Goal: Task Accomplishment & Management: Manage account settings

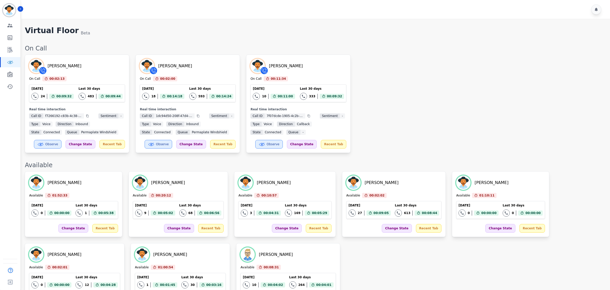
scroll to position [722, 0]
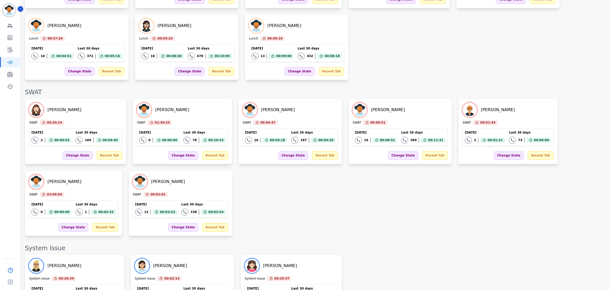
click at [381, 201] on div "[PERSON_NAME] SWAT 00:20:14 Current State: SWAT [DATE] 2 Total interactions cou…" at bounding box center [315, 168] width 581 height 138
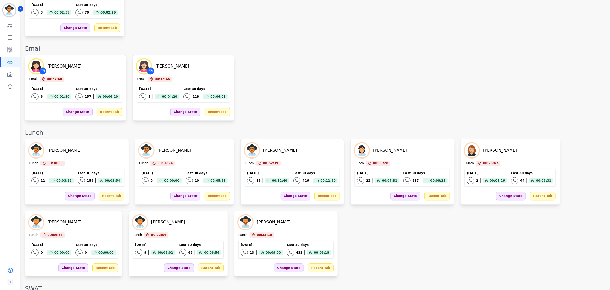
scroll to position [562, 0]
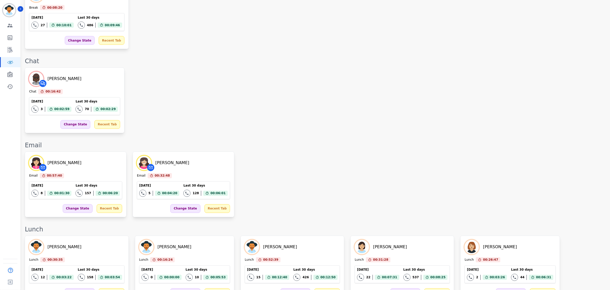
click at [456, 142] on div "Email" at bounding box center [315, 146] width 581 height 8
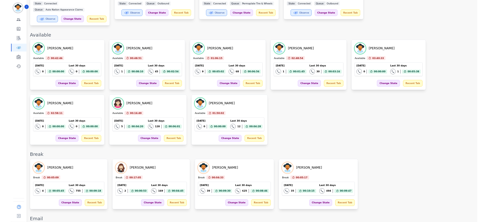
scroll to position [241, 0]
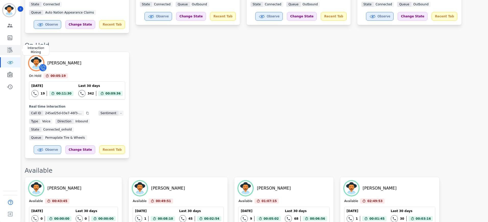
click at [9, 52] on icon "Sidebar" at bounding box center [10, 50] width 6 height 6
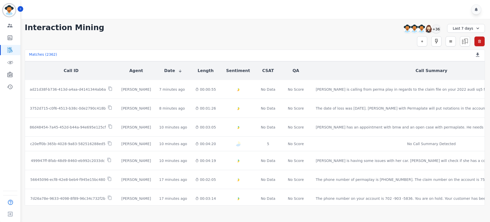
click at [458, 29] on div "Last 7 days" at bounding box center [466, 28] width 38 height 9
click at [466, 42] on li "Custom" at bounding box center [470, 40] width 26 height 5
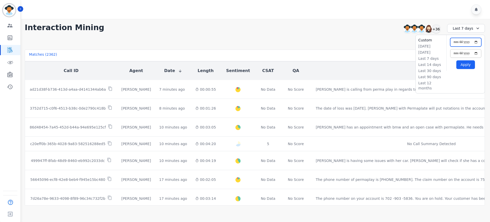
click at [477, 42] on input "**********" at bounding box center [465, 42] width 31 height 9
click at [467, 42] on input "**********" at bounding box center [465, 42] width 31 height 9
click at [469, 43] on input "**********" at bounding box center [465, 42] width 31 height 9
click at [476, 42] on input "**********" at bounding box center [465, 42] width 31 height 9
type input "**********"
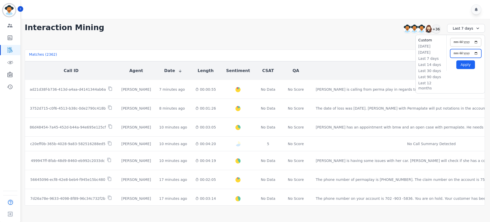
click at [479, 54] on input "**********" at bounding box center [465, 53] width 31 height 9
click at [477, 51] on input "**********" at bounding box center [465, 53] width 31 height 9
type input "**********"
click at [466, 64] on button "Apply" at bounding box center [465, 64] width 19 height 9
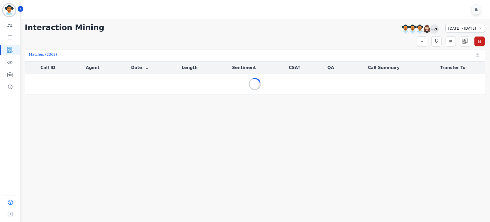
click at [430, 25] on div "+26" at bounding box center [434, 29] width 9 height 9
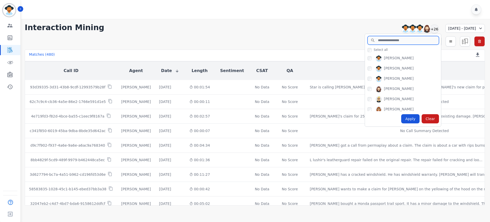
click at [379, 43] on input "search" at bounding box center [403, 40] width 71 height 9
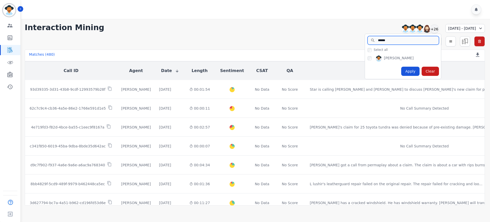
type input "******"
click at [365, 56] on div "[PERSON_NAME]" at bounding box center [403, 58] width 76 height 10
click at [401, 74] on div "Apply" at bounding box center [410, 71] width 18 height 9
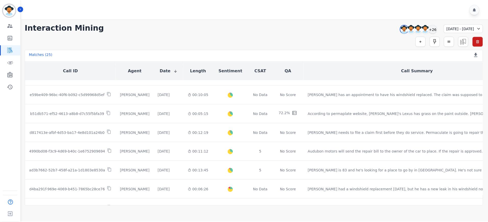
scroll to position [272, 0]
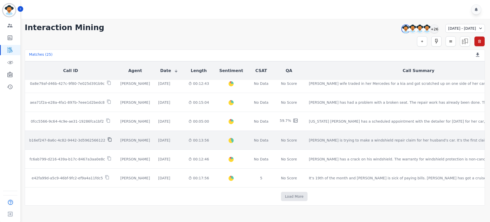
click at [107, 138] on icon at bounding box center [109, 139] width 5 height 5
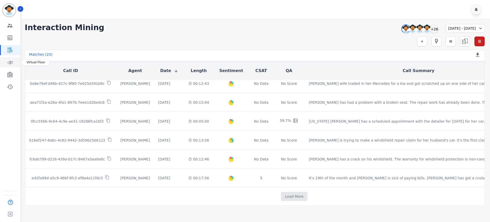
click at [11, 62] on icon "Sidebar" at bounding box center [10, 62] width 6 height 6
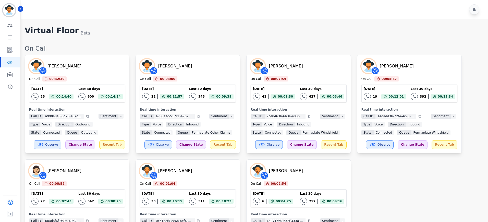
click at [335, 36] on div "Virtual Floor Beta" at bounding box center [254, 31] width 458 height 10
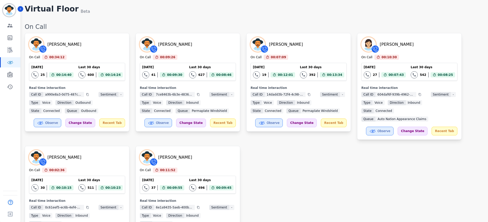
scroll to position [32, 0]
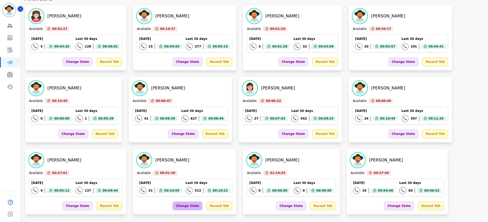
click at [173, 204] on div "Change State" at bounding box center [188, 205] width 30 height 9
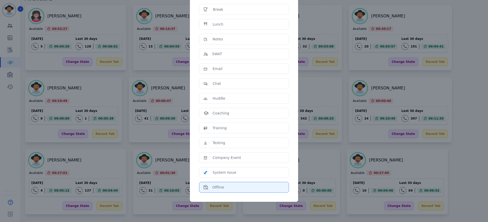
scroll to position [56, 0]
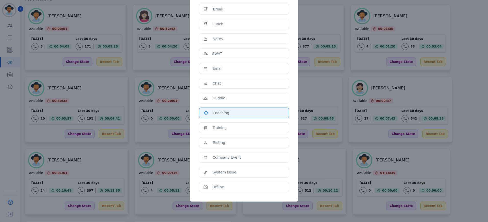
click at [236, 113] on div "Coaching" at bounding box center [243, 112] width 81 height 5
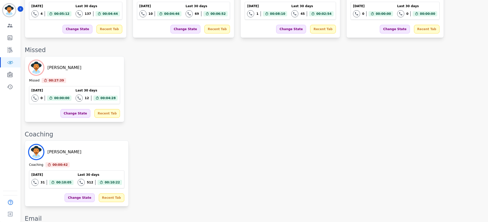
scroll to position [489, 0]
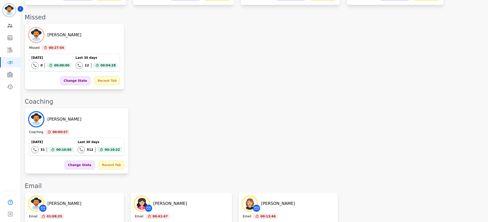
click at [324, 108] on div "[PERSON_NAME] Coaching 00:00:57 Current State: Coaching [DATE] 31 Total interac…" at bounding box center [254, 141] width 458 height 66
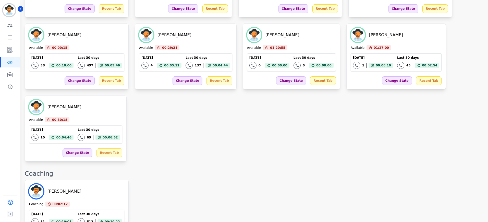
scroll to position [456, 0]
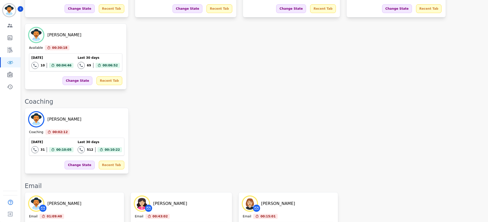
click at [268, 108] on div "[PERSON_NAME] Coaching 00:02:12 Current State: Coaching [DATE] 31 Total interac…" at bounding box center [254, 141] width 458 height 66
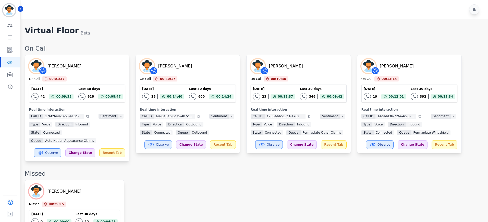
click at [381, 27] on div "Virtual Floor Beta" at bounding box center [254, 31] width 458 height 10
click at [283, 202] on div "[PERSON_NAME] Missed 00:29:15 Current State: Missed [DATE] 0 Total interactions…" at bounding box center [254, 213] width 458 height 66
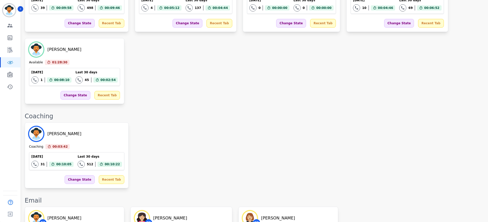
scroll to position [510, 0]
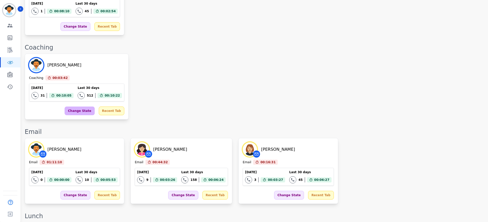
click at [76, 106] on div "Change State" at bounding box center [80, 110] width 30 height 9
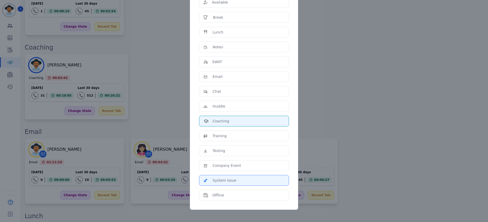
scroll to position [56, 0]
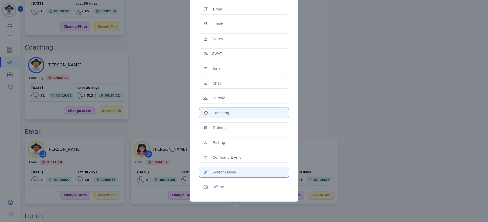
click at [234, 171] on div "System Issue" at bounding box center [243, 171] width 81 height 5
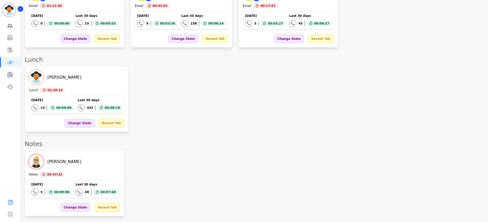
click at [415, 88] on div "[PERSON_NAME] Lunch 02:28:19 Current State: Lunch [DATE] 13 Total interactions …" at bounding box center [254, 99] width 458 height 66
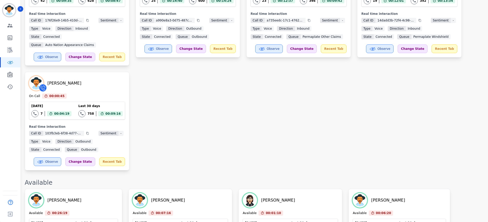
scroll to position [0, 0]
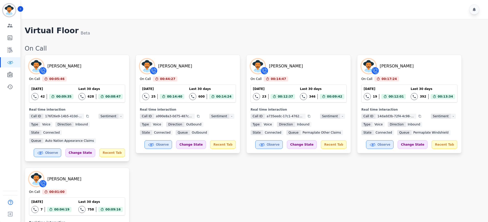
click at [246, 186] on div "[PERSON_NAME] On Call 00:05:46 Current State: On Call [DATE] 42 Total interacti…" at bounding box center [254, 160] width 458 height 211
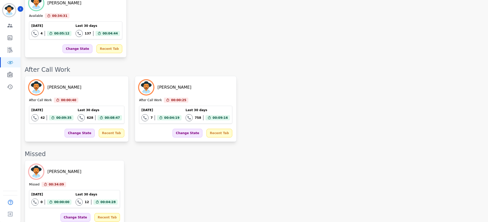
scroll to position [468, 0]
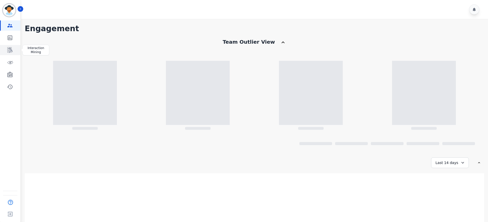
click at [9, 50] on icon "Sidebar" at bounding box center [9, 50] width 5 height 6
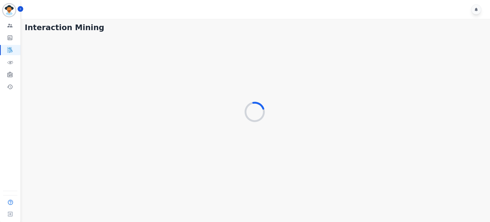
click at [302, 12] on div at bounding box center [256, 9] width 470 height 19
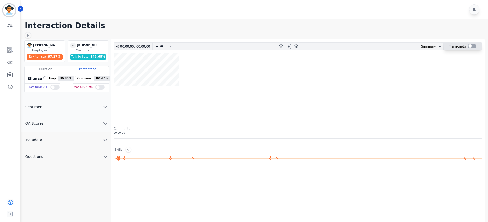
click at [473, 46] on div at bounding box center [472, 46] width 8 height 4
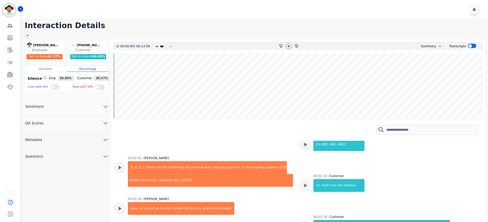
scroll to position [415, 0]
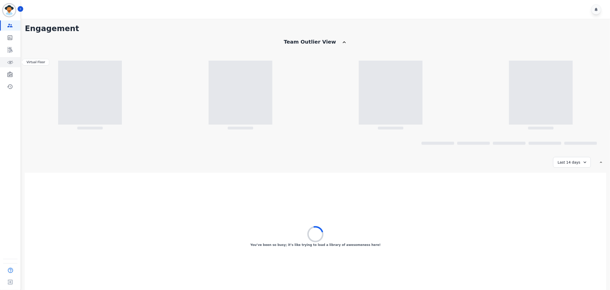
click at [11, 64] on icon "Sidebar" at bounding box center [10, 62] width 6 height 6
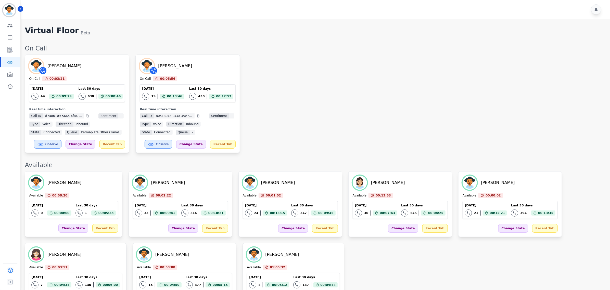
click at [375, 64] on div "Emmory LeeSang On Call 00:03:21 Current State: On Call Today 44 Total interacti…" at bounding box center [315, 104] width 581 height 99
